Goal: Transaction & Acquisition: Subscribe to service/newsletter

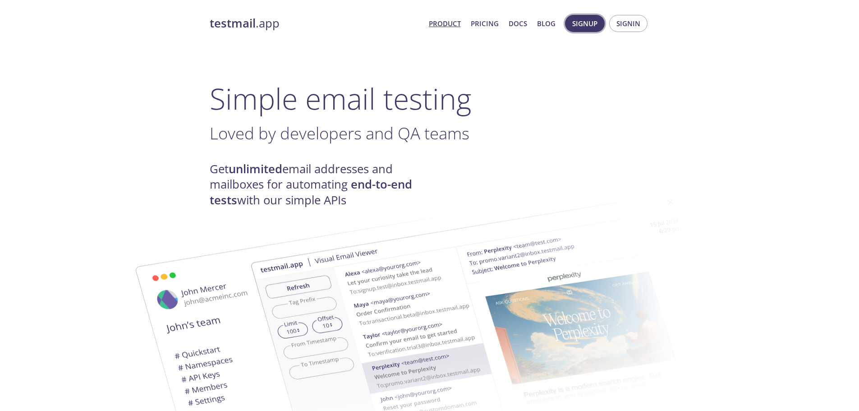
click at [583, 18] on span "Signup" at bounding box center [584, 24] width 25 height 12
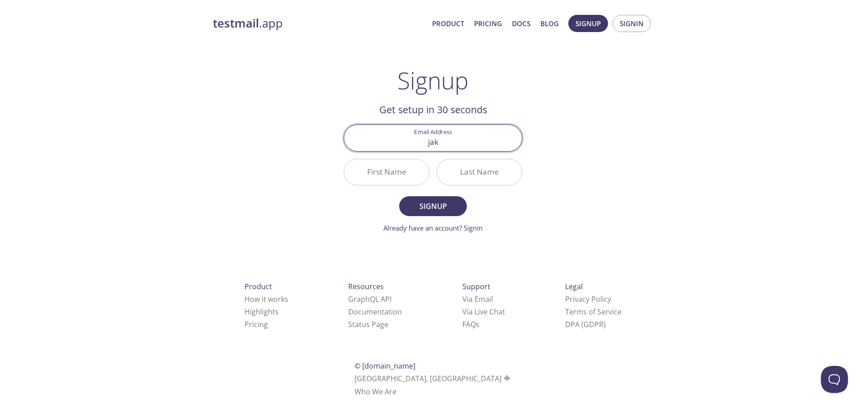
type input "[PERSON_NAME][EMAIL_ADDRESS][DOMAIN_NAME]"
click at [400, 182] on input "First Name" at bounding box center [386, 172] width 85 height 26
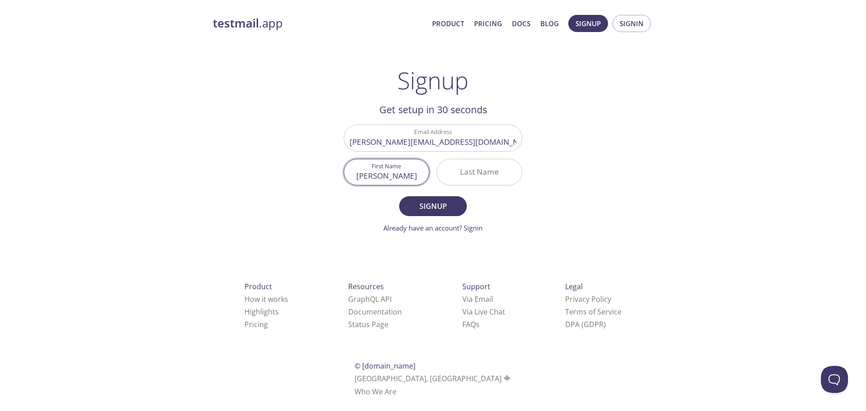
type input "[PERSON_NAME]"
click at [399, 196] on button "Signup" at bounding box center [433, 206] width 68 height 20
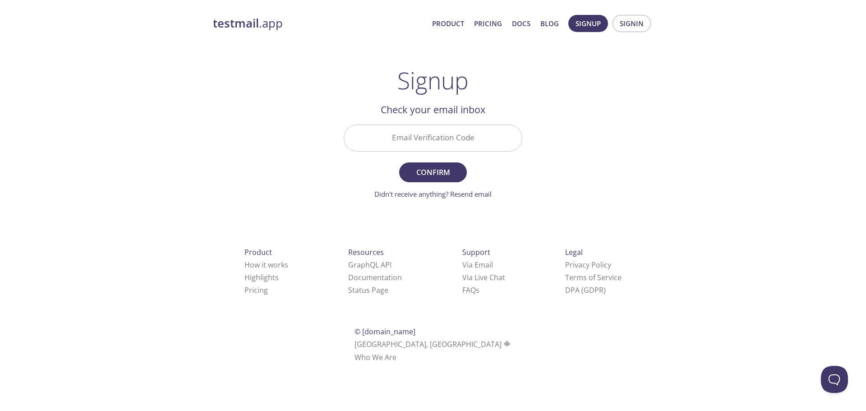
click at [459, 143] on input "Email Verification Code" at bounding box center [433, 138] width 178 height 26
paste input "YRW9MUM"
type input "YRW9MUM"
click at [436, 171] on span "Confirm" at bounding box center [433, 172] width 48 height 13
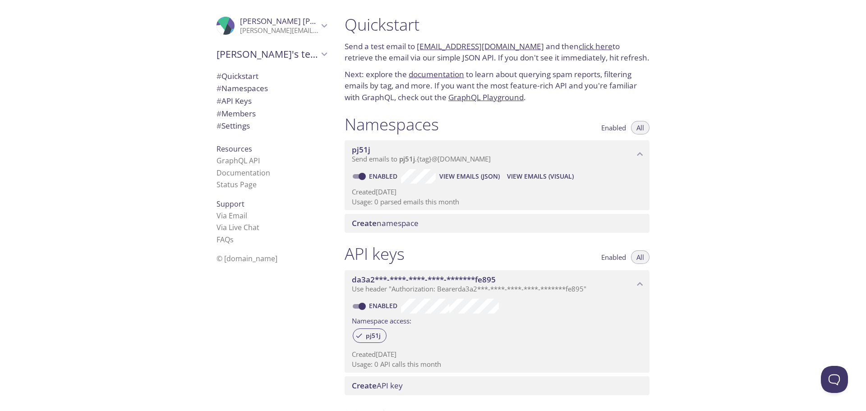
click at [246, 78] on span "# Quickstart" at bounding box center [238, 76] width 42 height 10
click at [257, 166] on li "GraphQL API" at bounding box center [272, 161] width 110 height 12
click at [254, 170] on link "Documentation" at bounding box center [244, 173] width 54 height 10
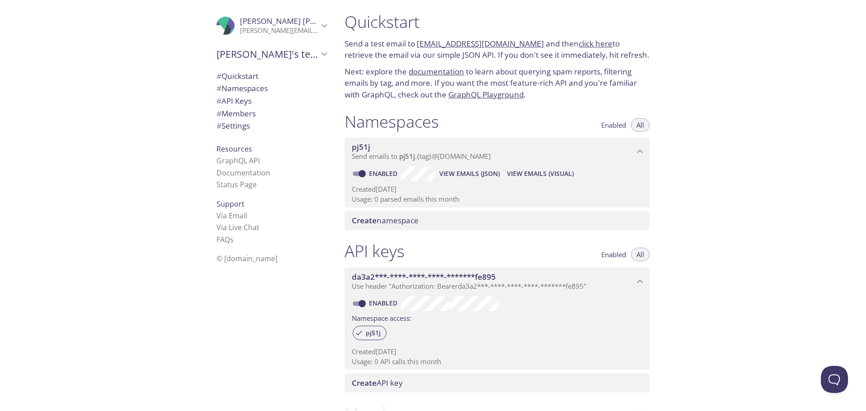
scroll to position [4, 0]
